Goal: Task Accomplishment & Management: Manage account settings

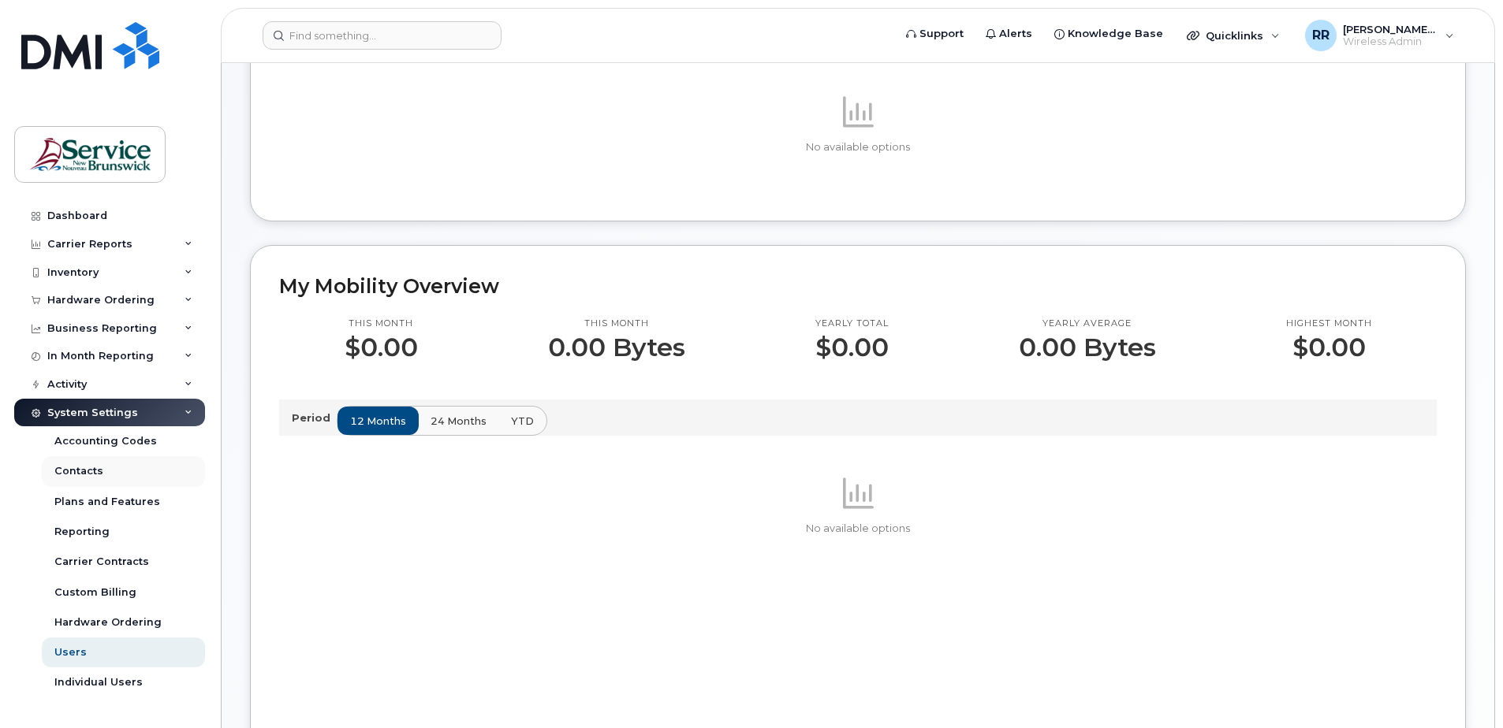
scroll to position [158, 0]
click at [97, 389] on div "Activity" at bounding box center [109, 385] width 191 height 28
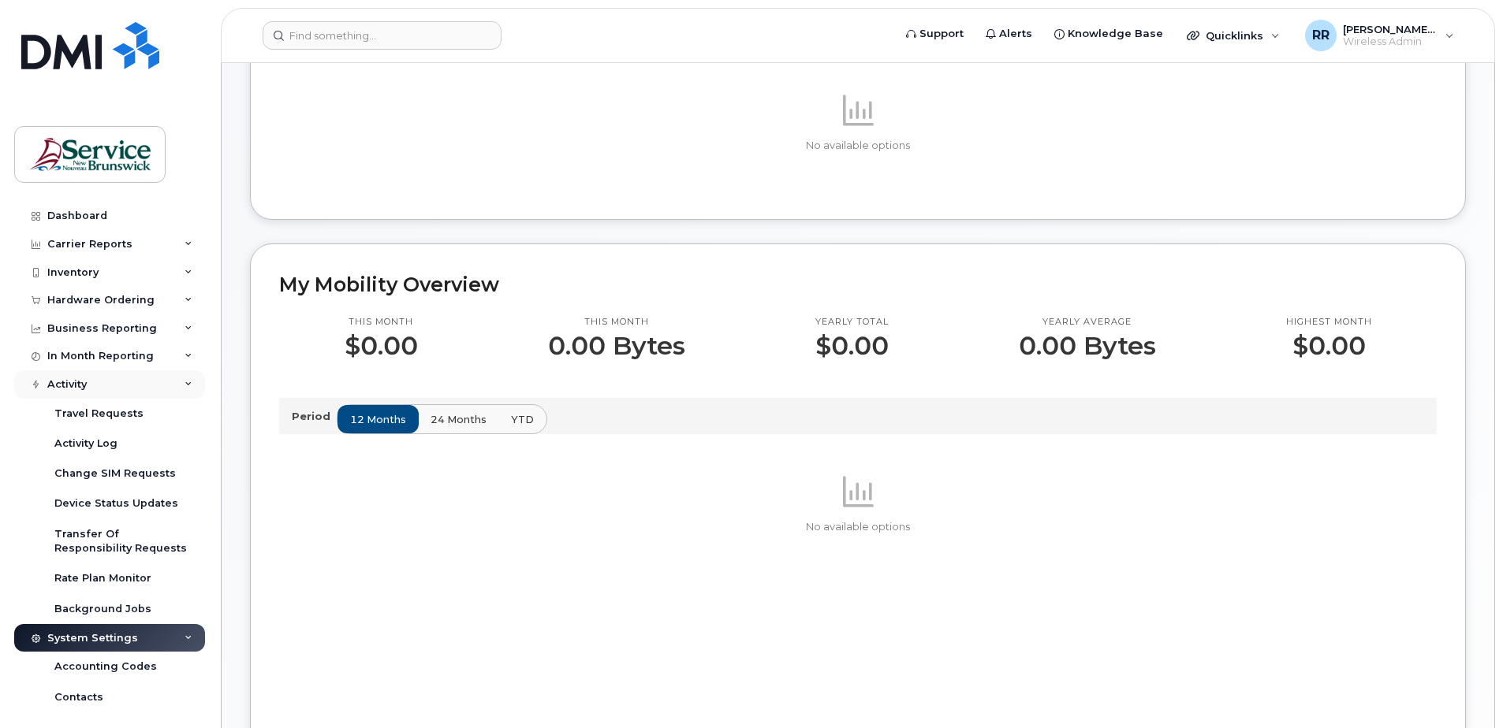
click at [176, 383] on div "Activity" at bounding box center [109, 385] width 191 height 28
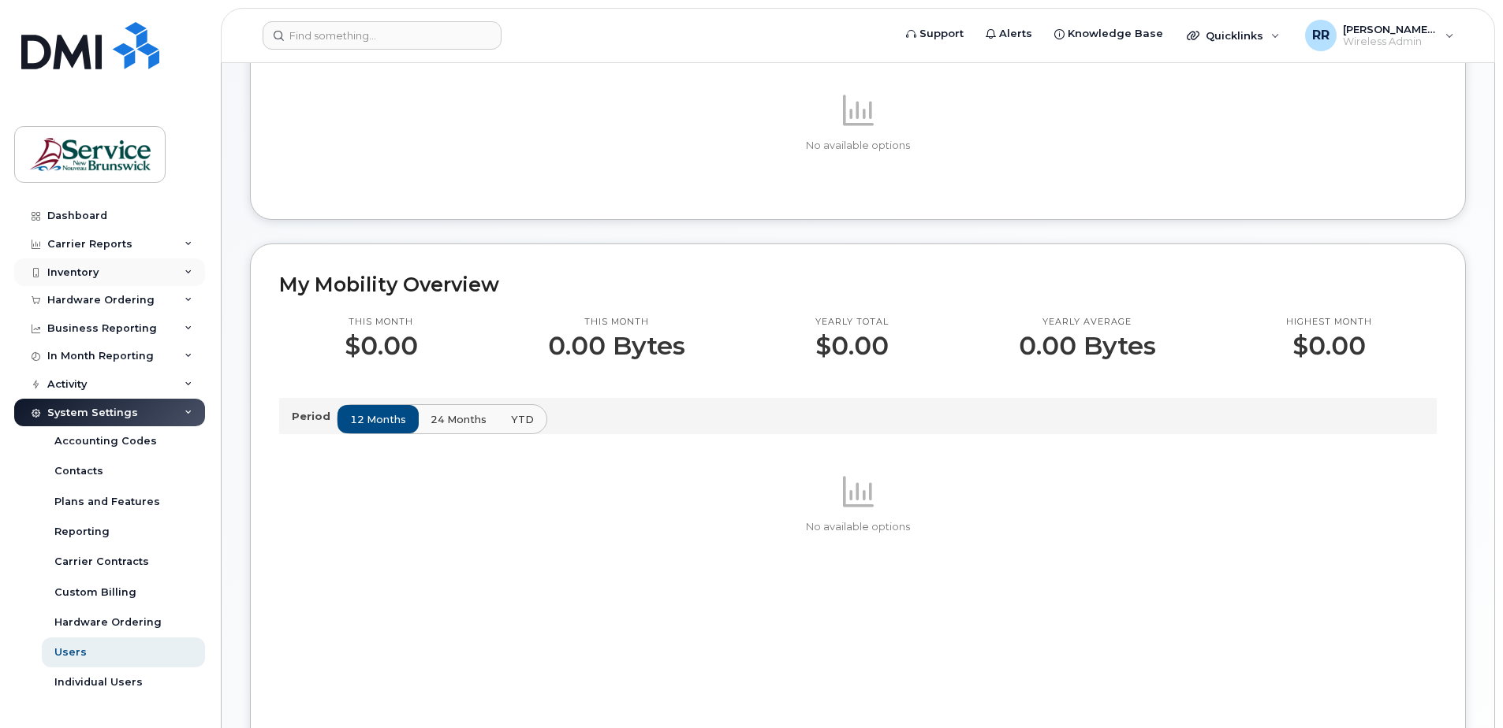
click at [180, 268] on div "Inventory" at bounding box center [109, 273] width 191 height 28
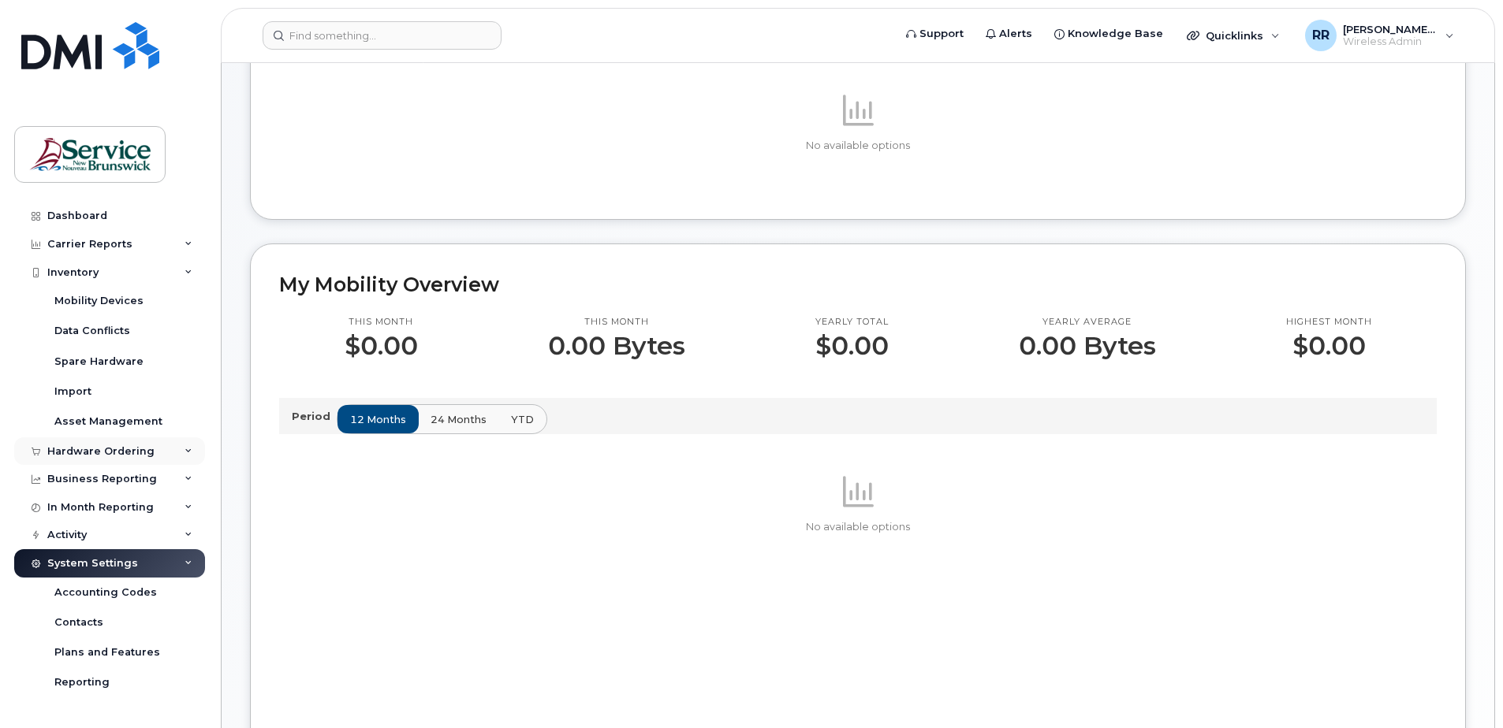
click at [58, 447] on div "Hardware Ordering" at bounding box center [100, 451] width 107 height 13
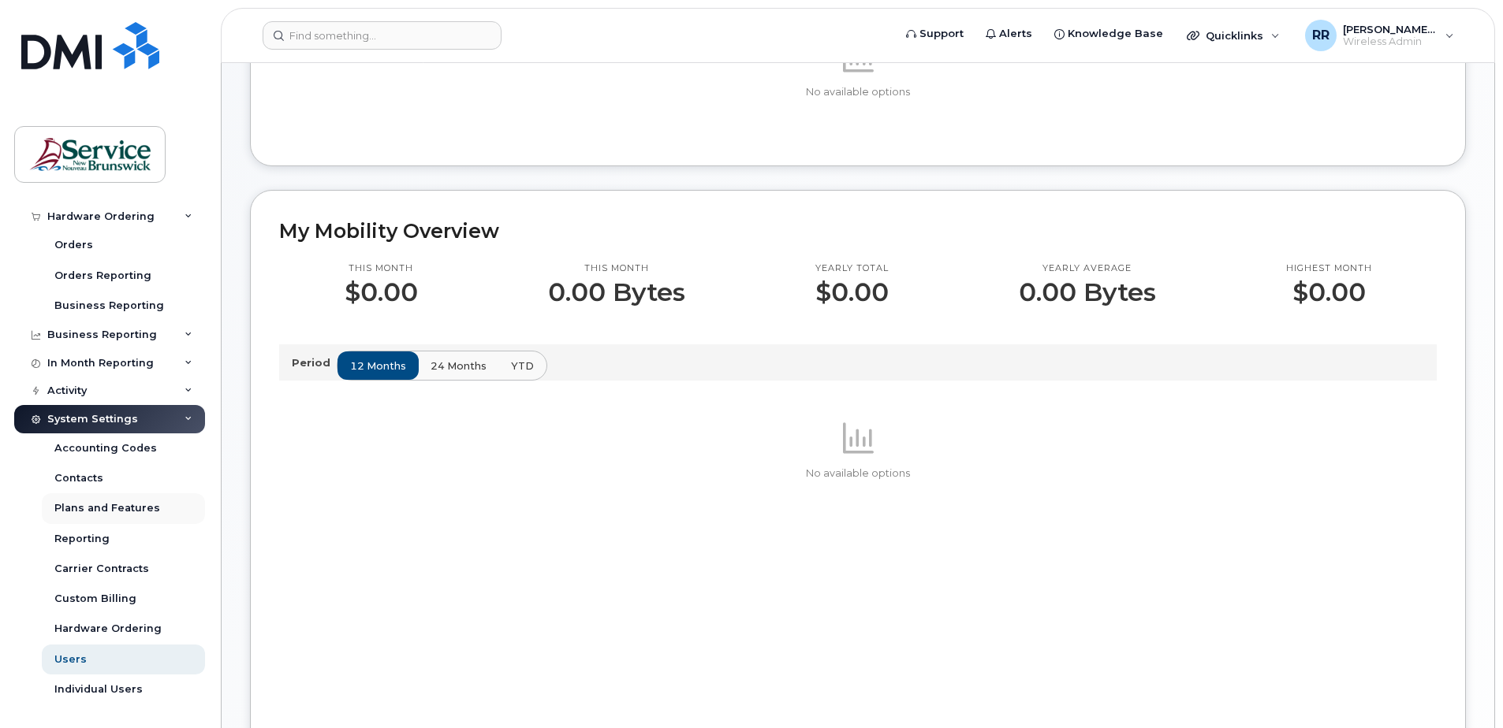
scroll to position [237, 0]
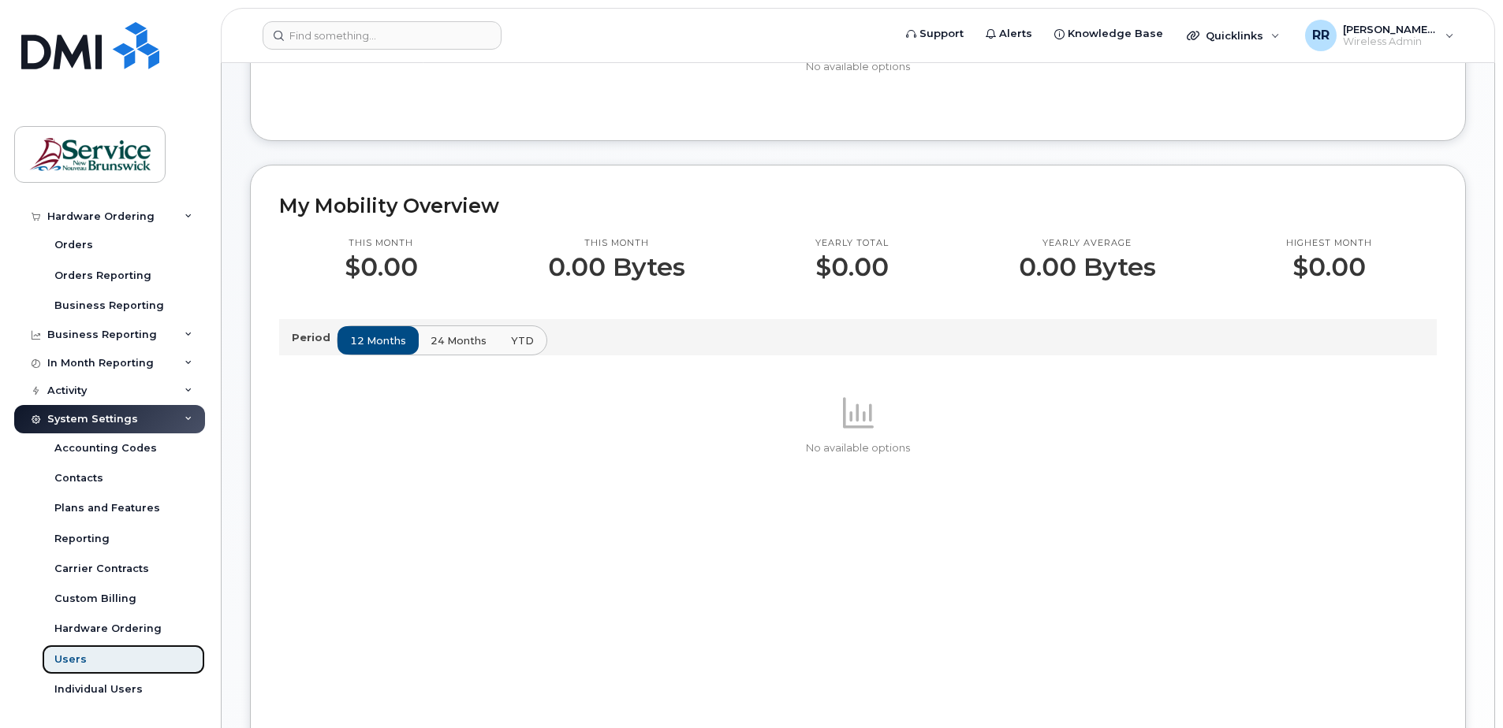
click at [69, 660] on div "Users" at bounding box center [70, 660] width 32 height 14
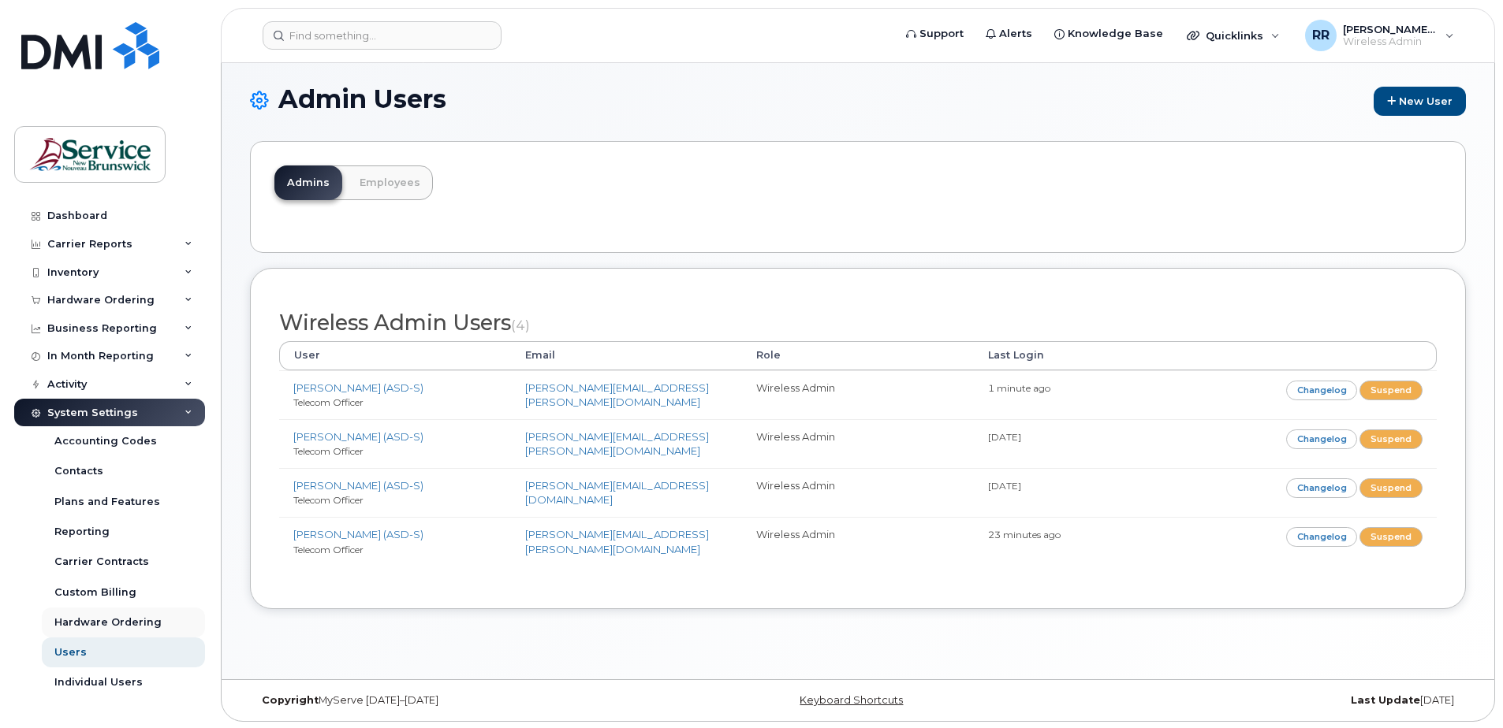
scroll to position [8, 0]
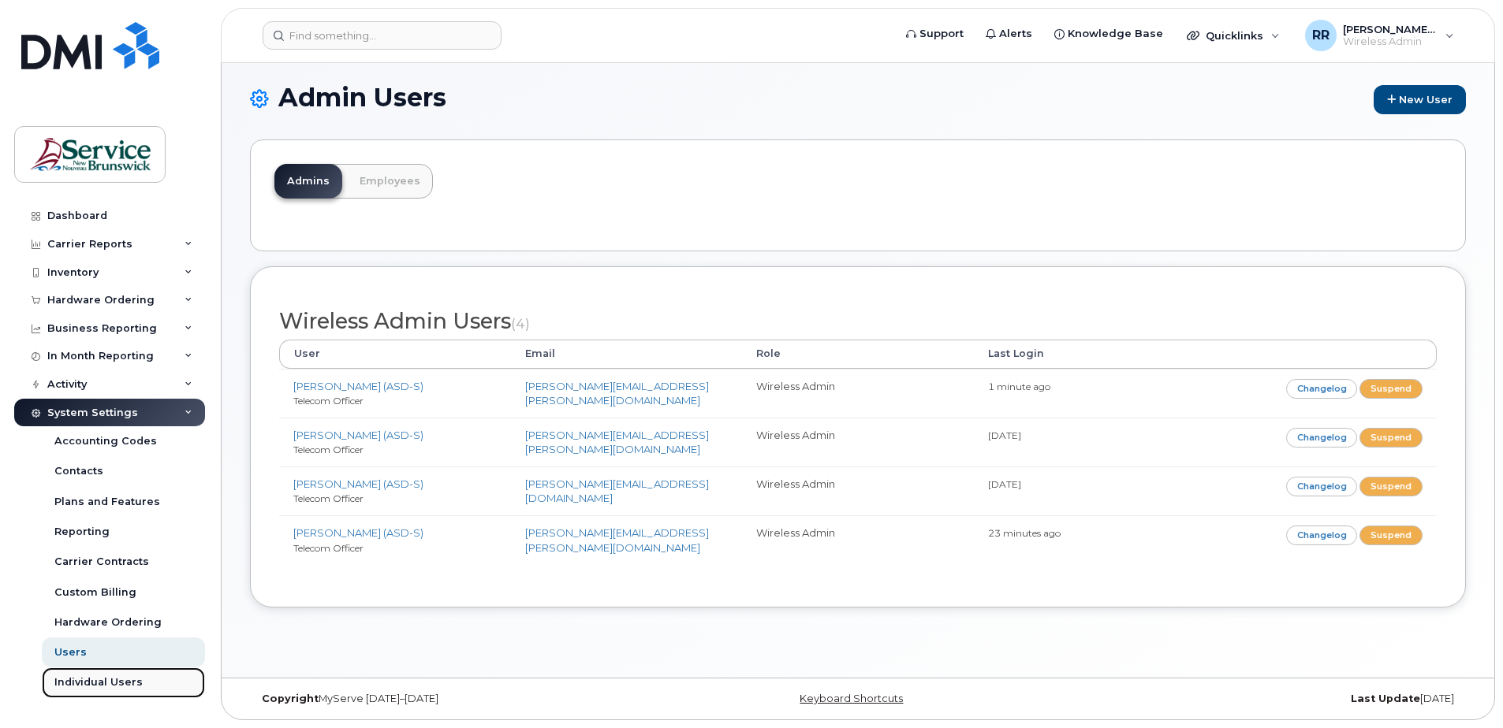
click at [87, 682] on div "Individual Users" at bounding box center [98, 683] width 88 height 14
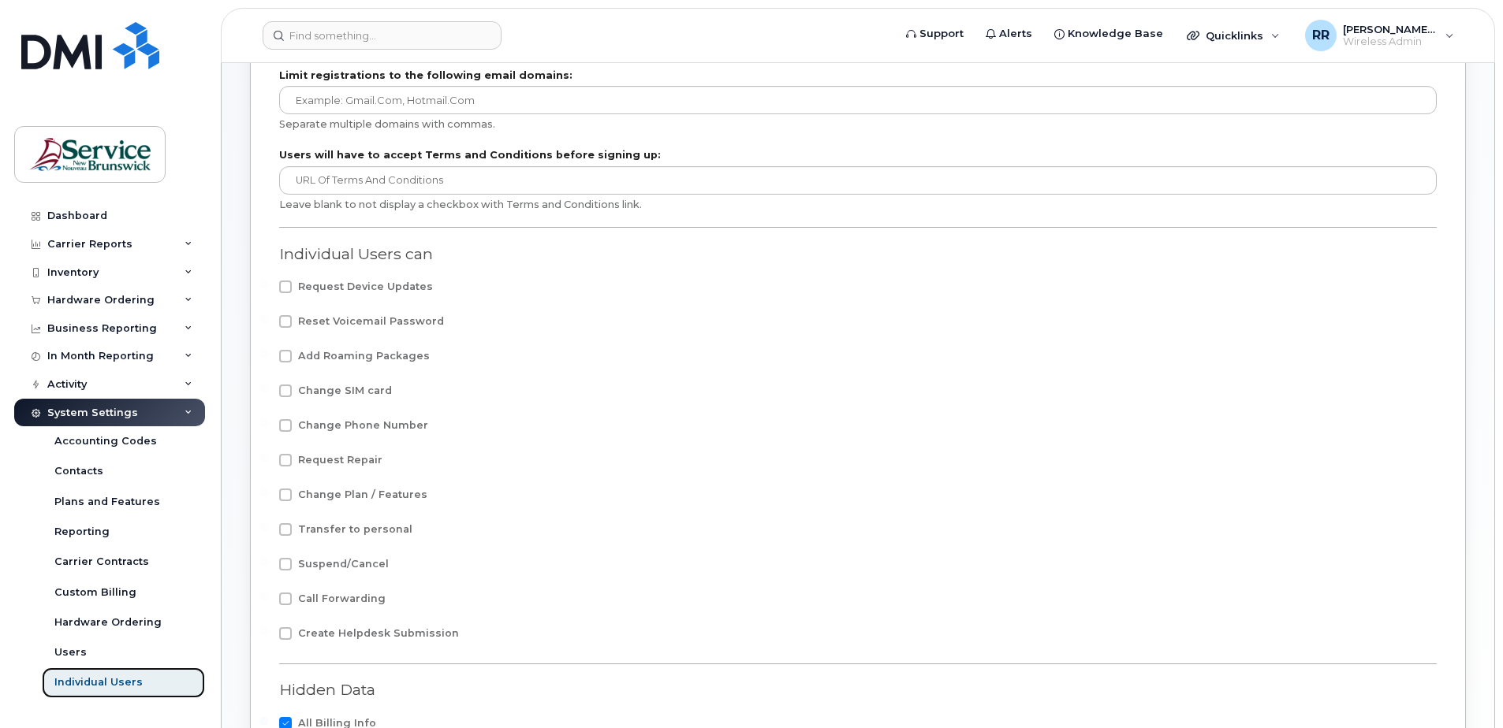
scroll to position [158, 0]
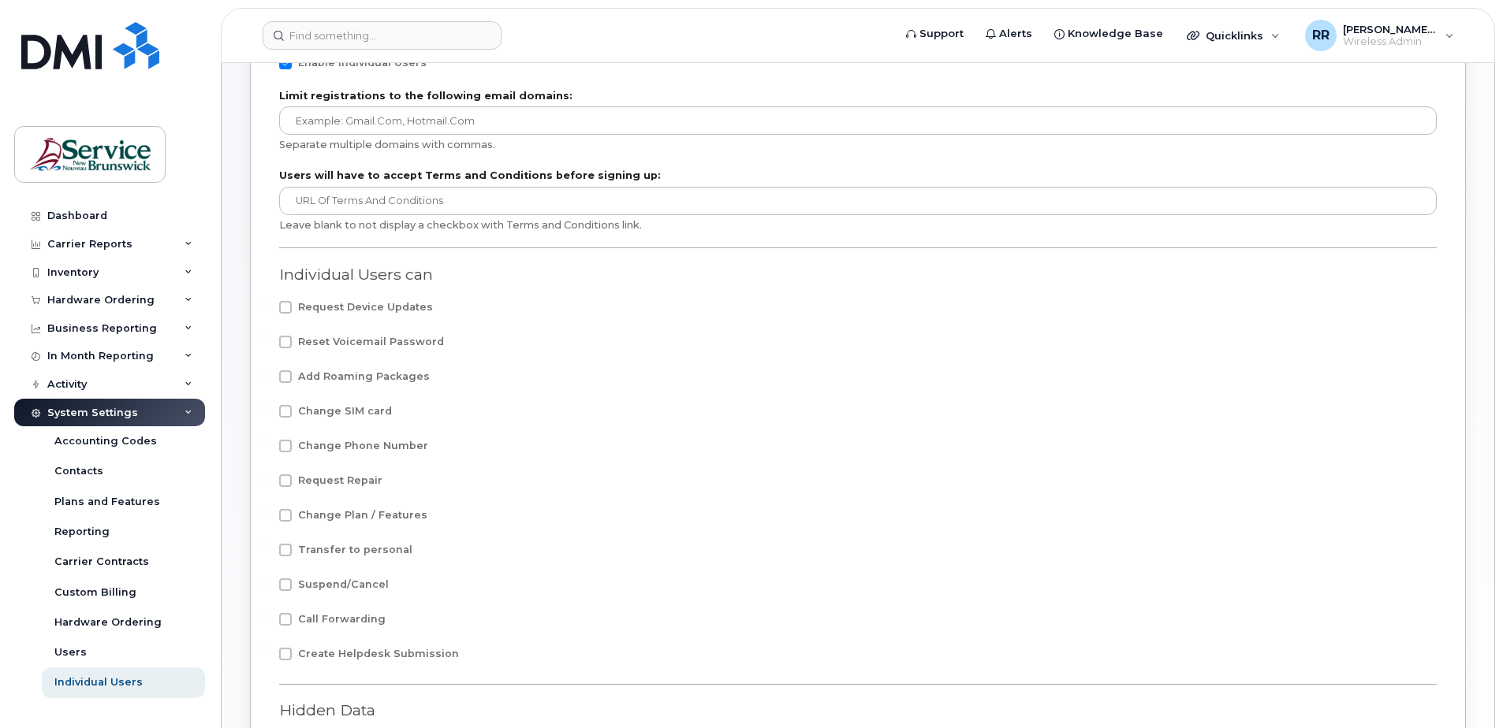
click at [284, 308] on span at bounding box center [285, 307] width 13 height 13
click at [268, 308] on input "Request Device Updates" at bounding box center [264, 305] width 8 height 8
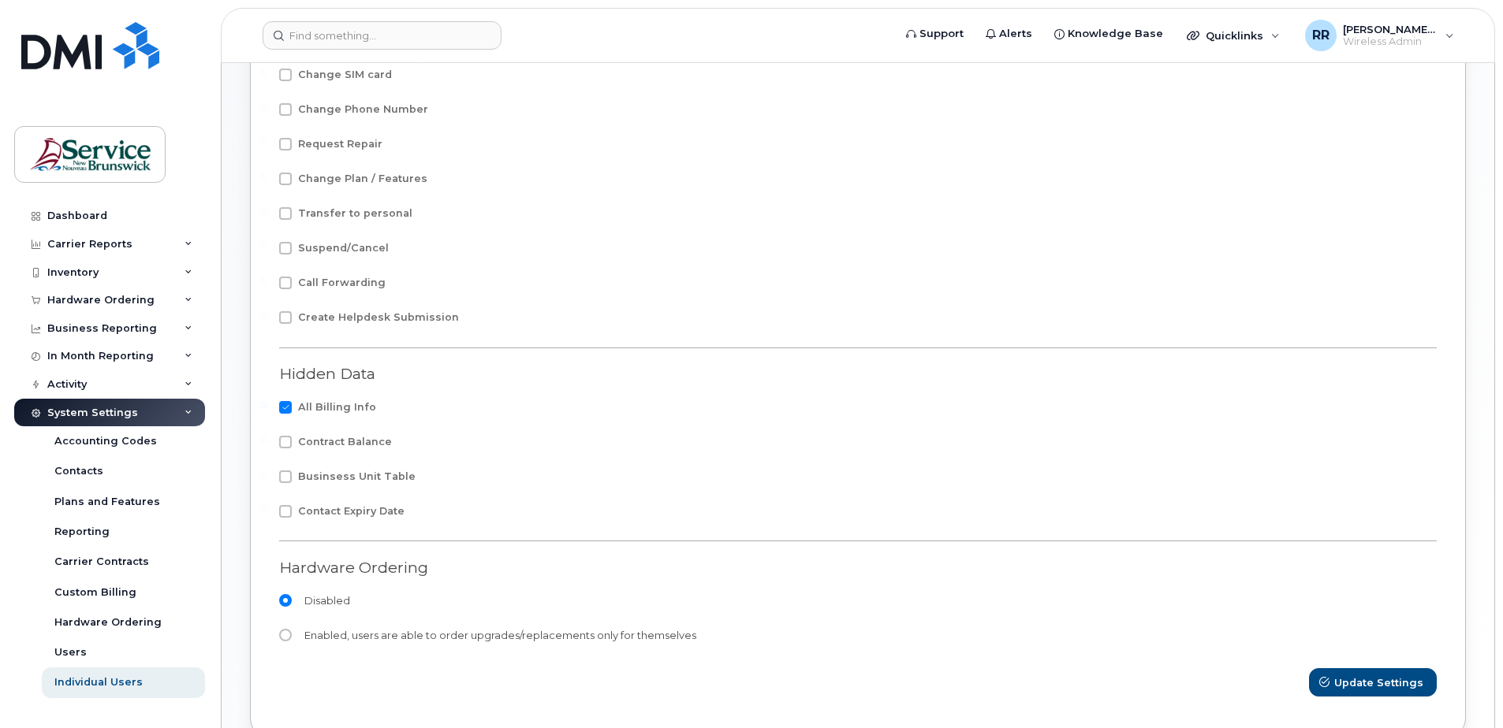
scroll to position [348, 0]
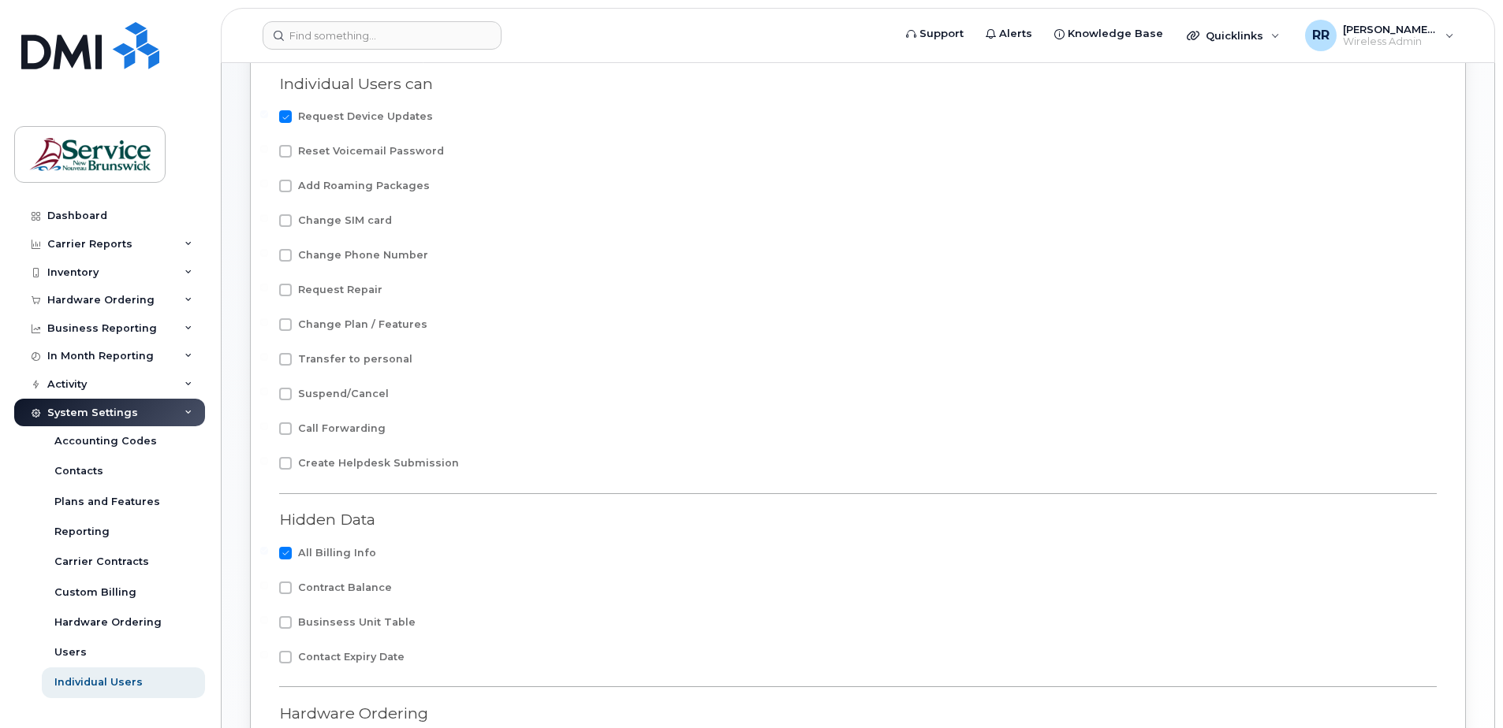
click at [284, 117] on span at bounding box center [285, 116] width 13 height 13
click at [268, 117] on input "Request Device Updates" at bounding box center [264, 114] width 8 height 8
checkbox input "false"
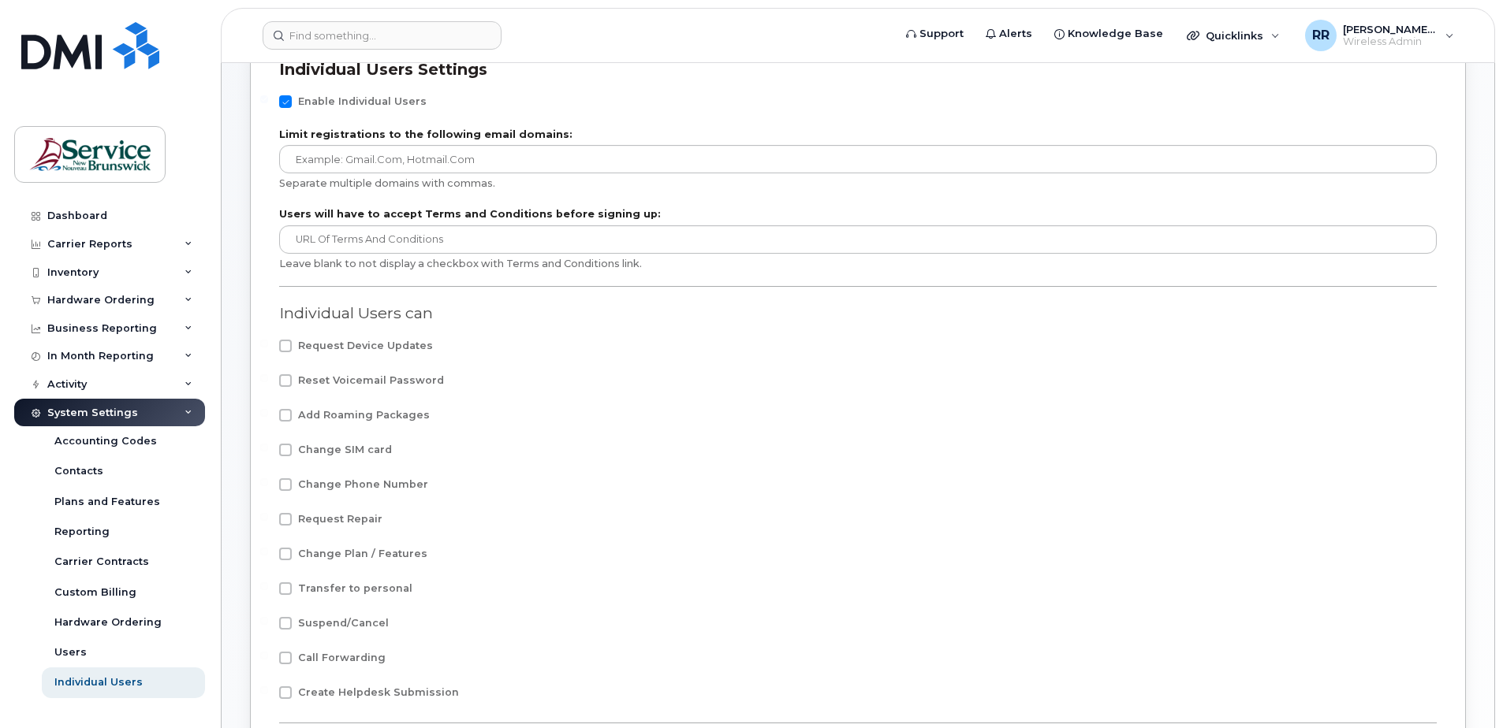
scroll to position [112, 0]
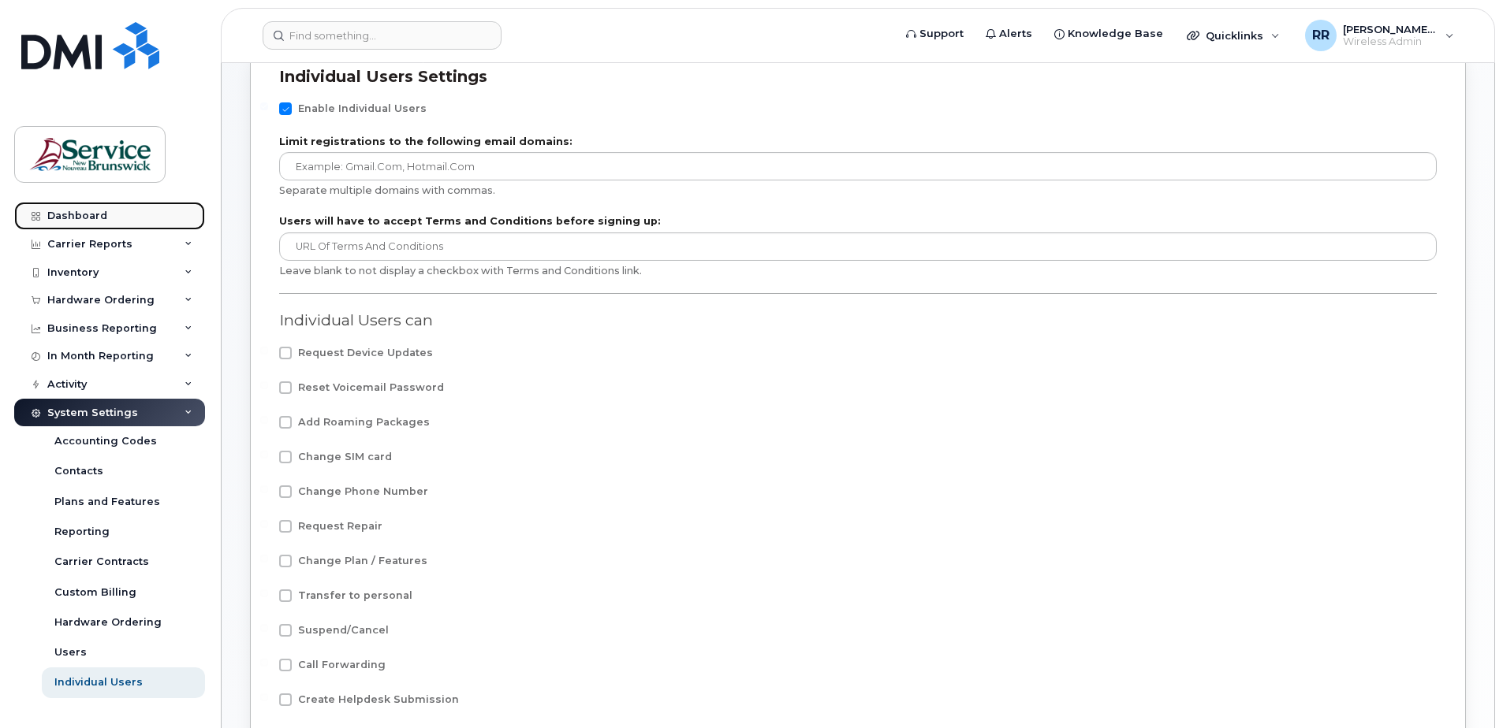
click at [64, 211] on div "Dashboard" at bounding box center [77, 216] width 60 height 13
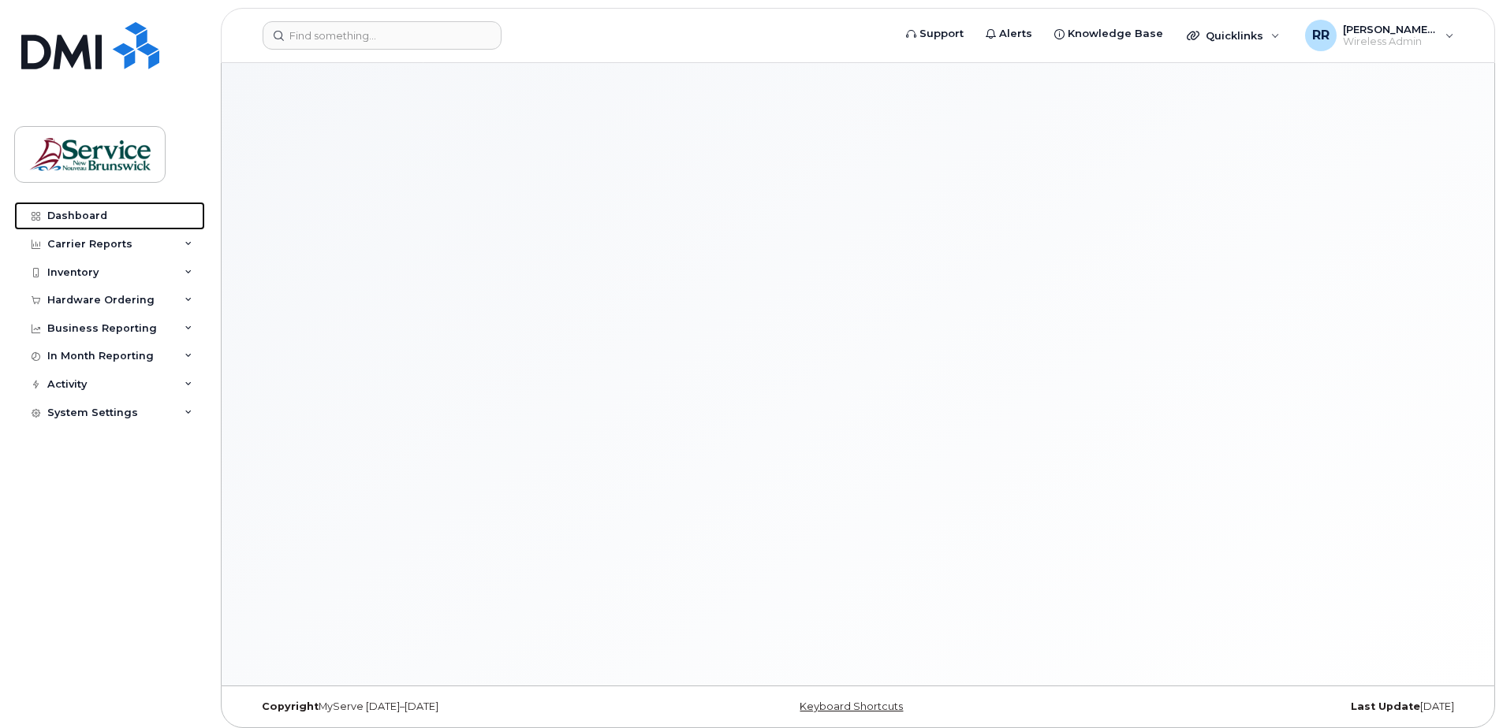
click at [65, 214] on div "Dashboard" at bounding box center [77, 216] width 60 height 13
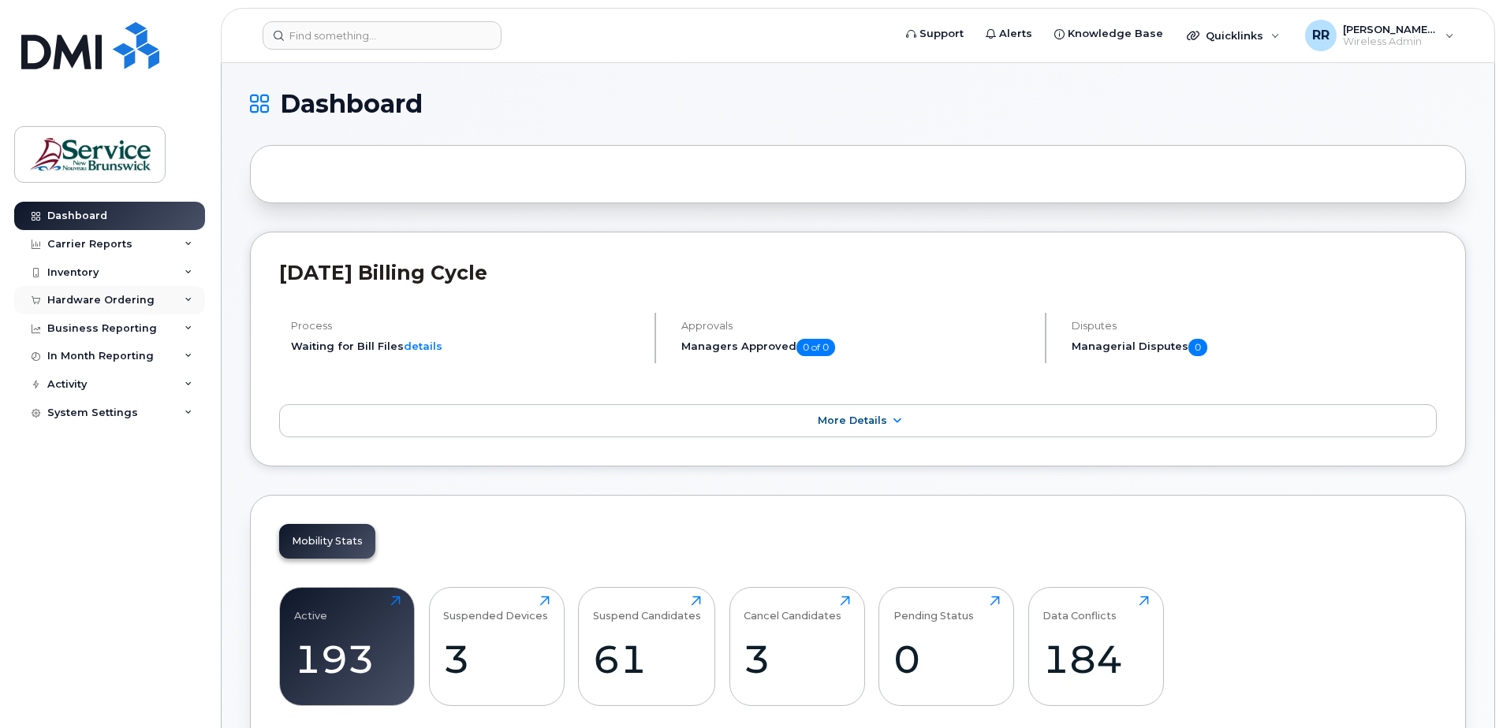
click at [58, 302] on div "Hardware Ordering" at bounding box center [100, 300] width 107 height 13
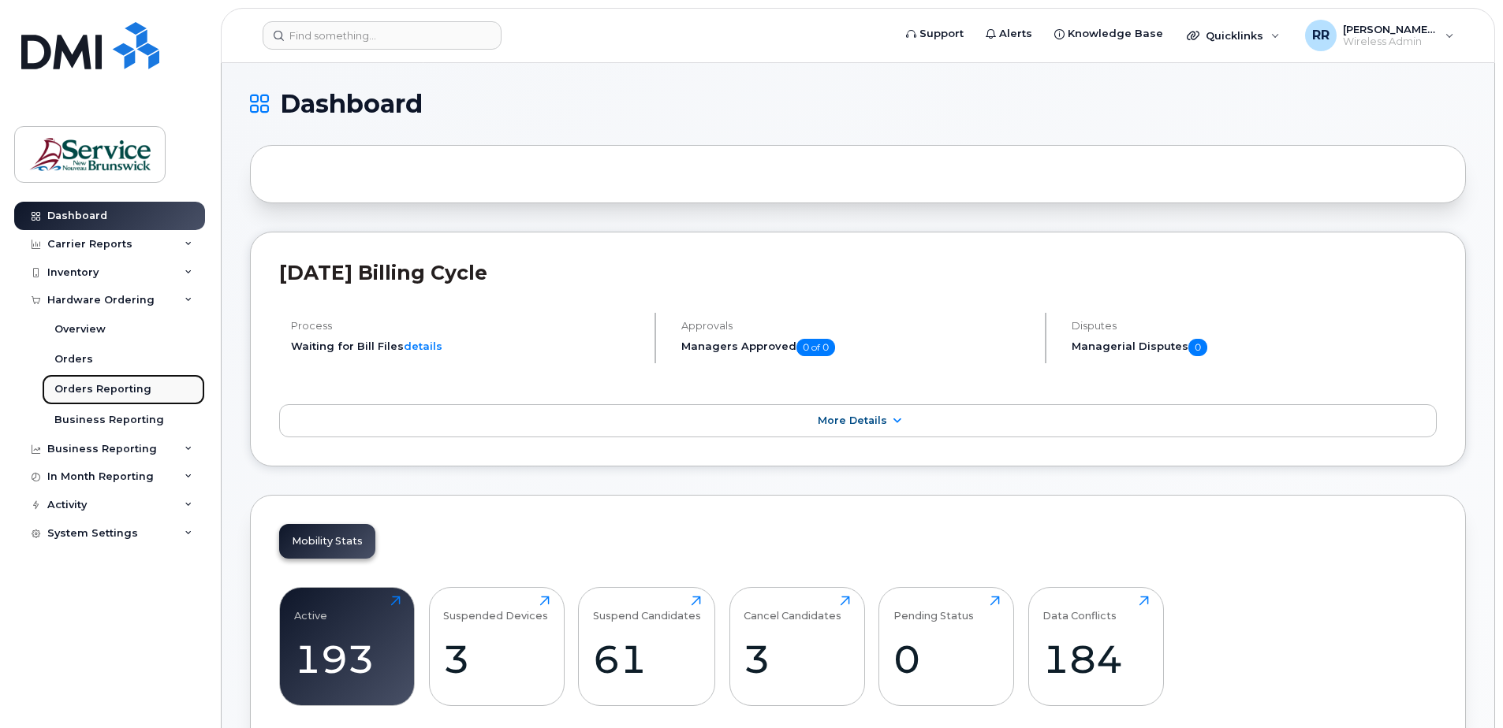
click at [92, 385] on div "Orders Reporting" at bounding box center [102, 389] width 97 height 14
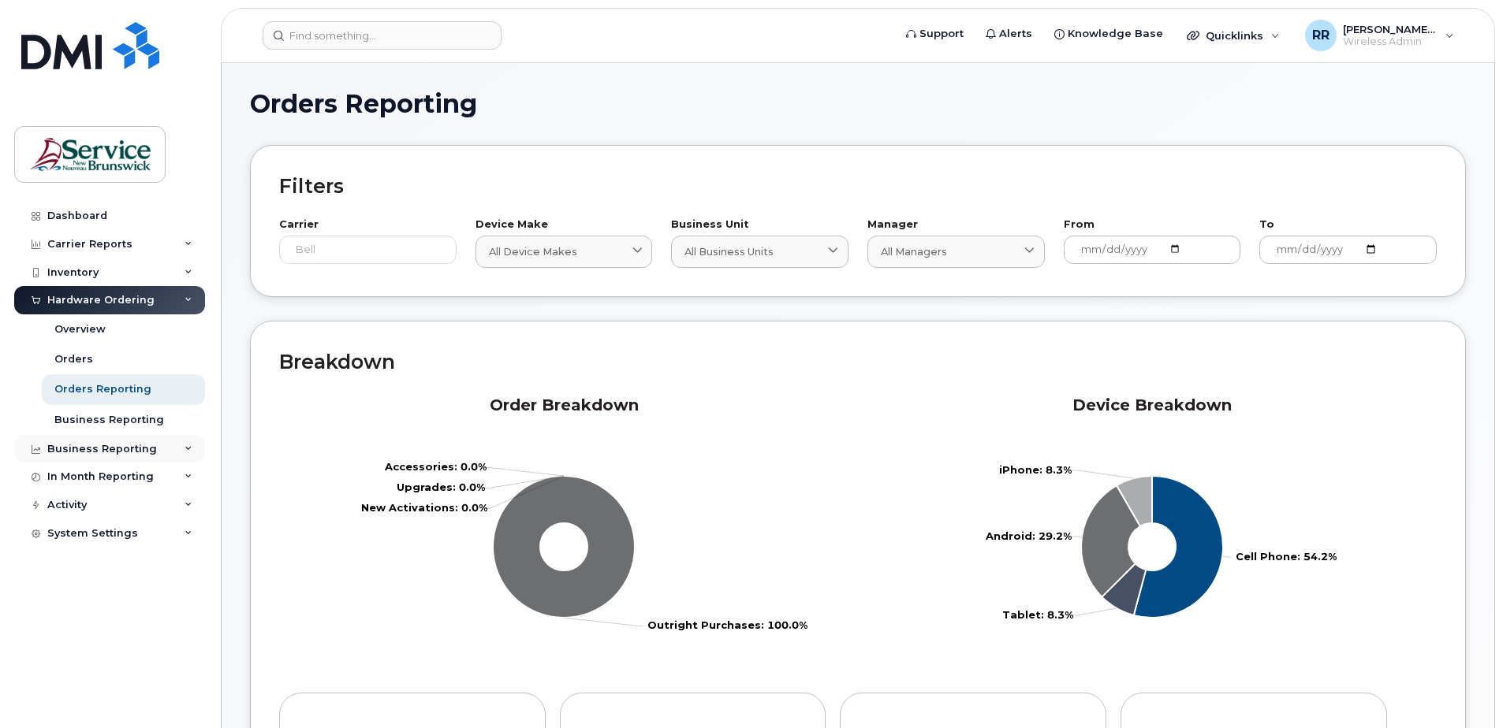
click at [188, 447] on icon at bounding box center [188, 449] width 8 height 8
